Goal: Task Accomplishment & Management: Manage account settings

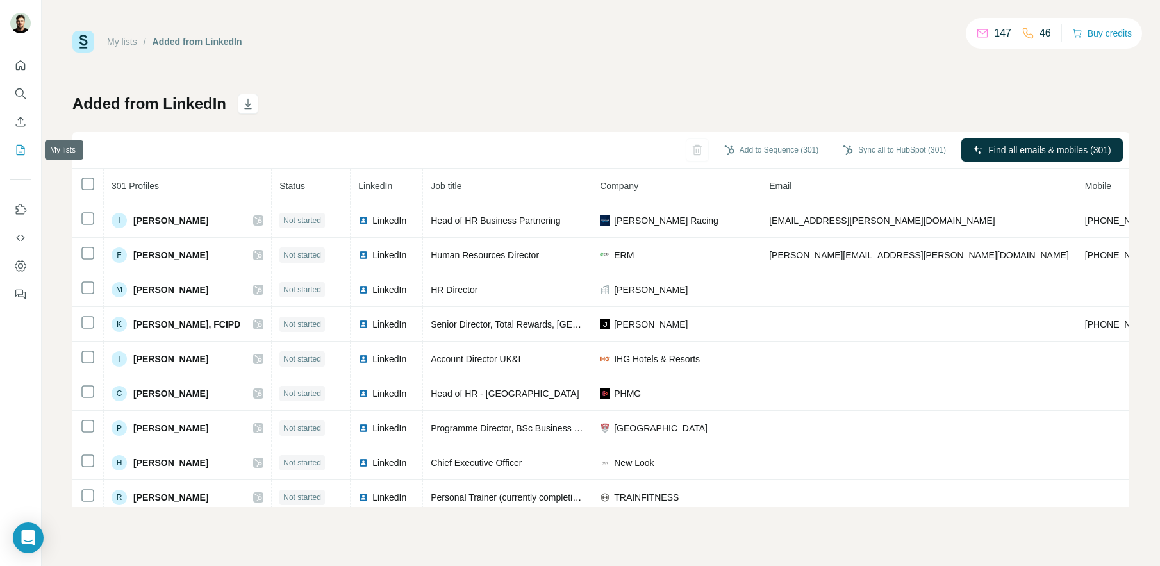
click at [20, 149] on icon "My lists" at bounding box center [20, 150] width 13 height 13
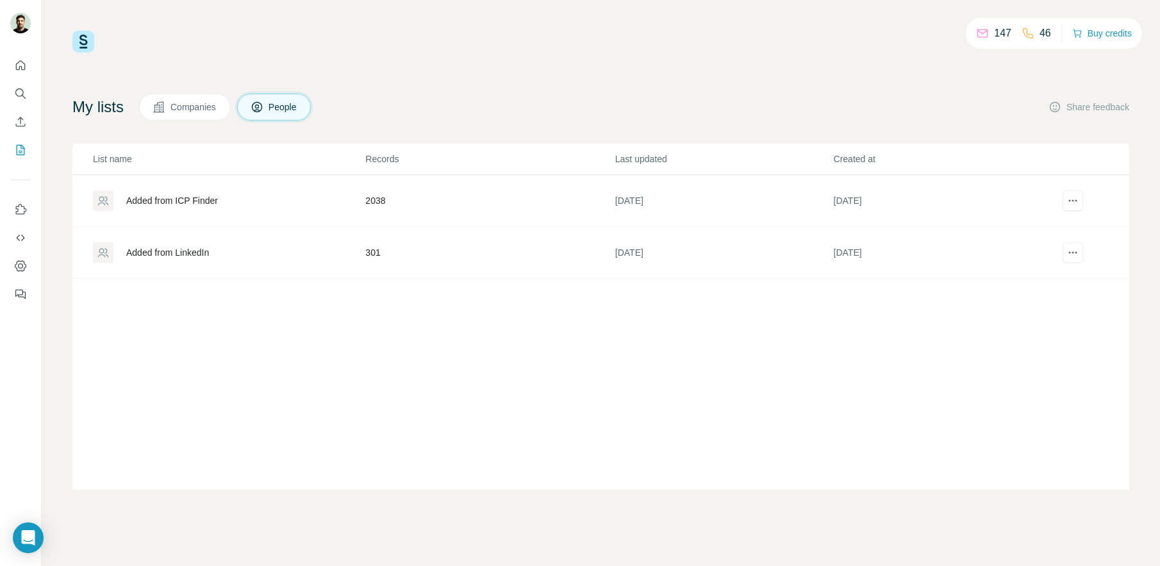
click at [193, 202] on div "Added from ICP Finder" at bounding box center [172, 200] width 92 height 13
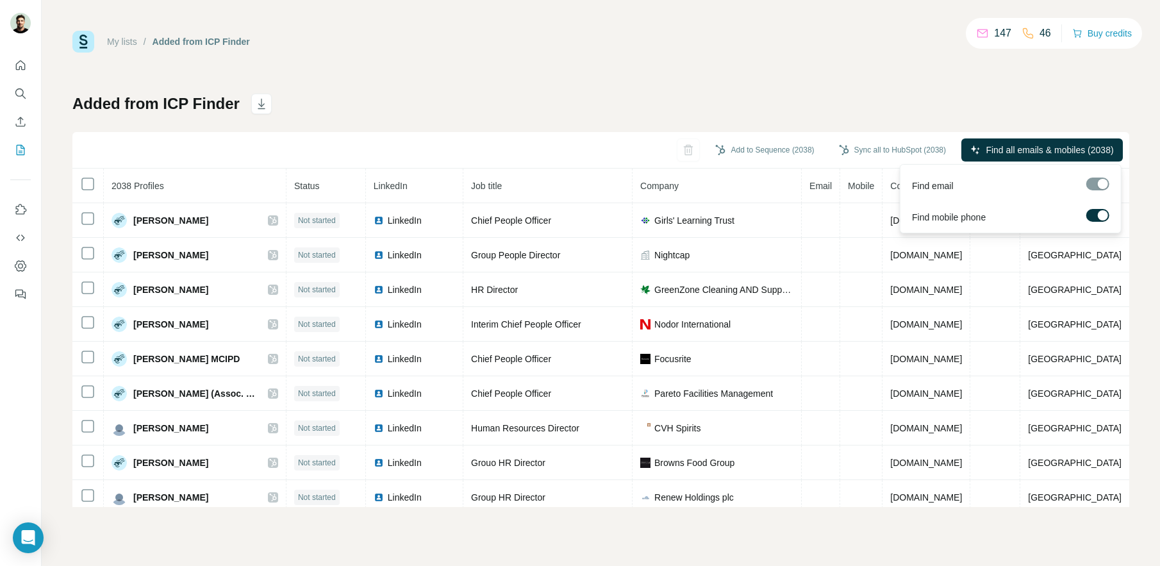
click at [1097, 218] on label at bounding box center [1097, 215] width 23 height 13
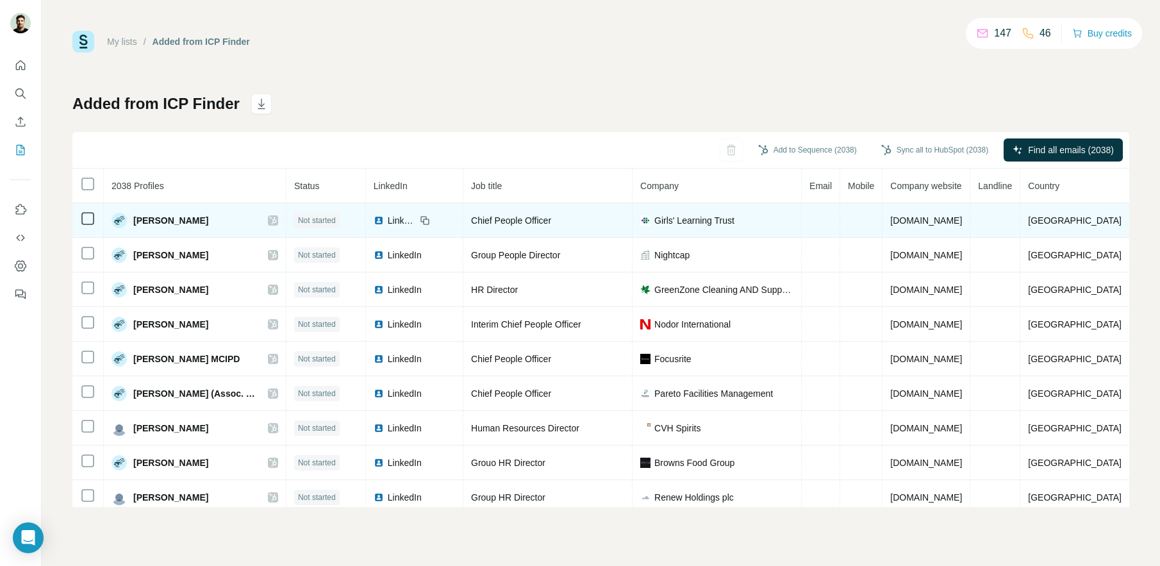
click at [322, 224] on span "Not started" at bounding box center [317, 221] width 38 height 12
